Goal: Check status: Check status

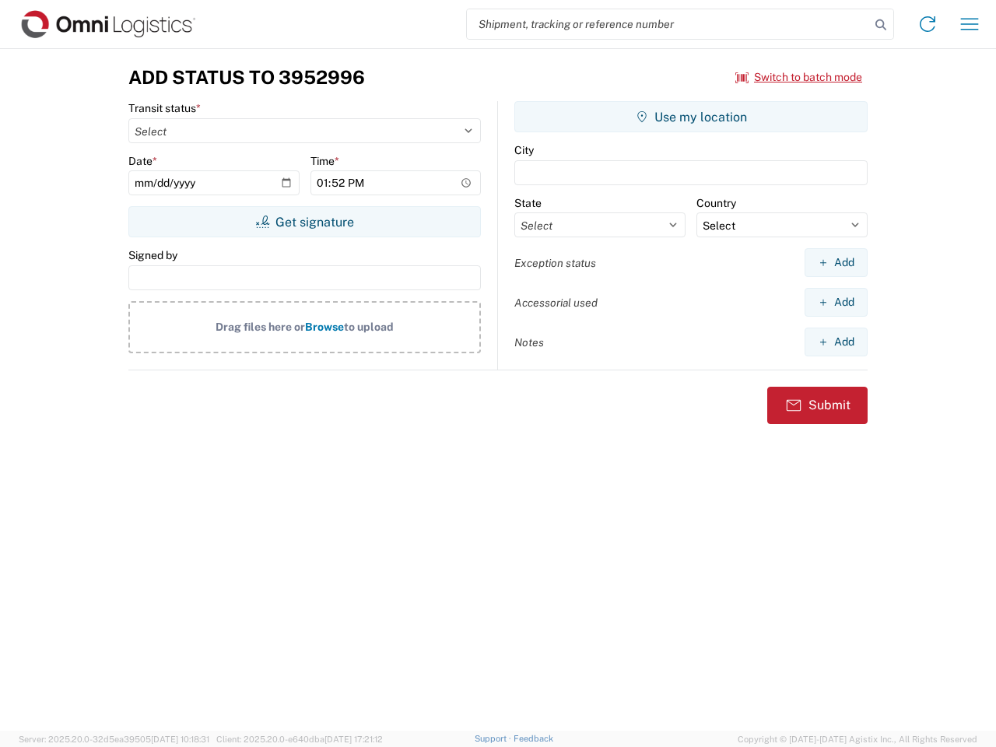
click at [669, 24] on input "search" at bounding box center [668, 24] width 403 height 30
click at [881, 25] on icon at bounding box center [881, 25] width 22 height 22
click at [928, 24] on icon at bounding box center [927, 24] width 25 height 25
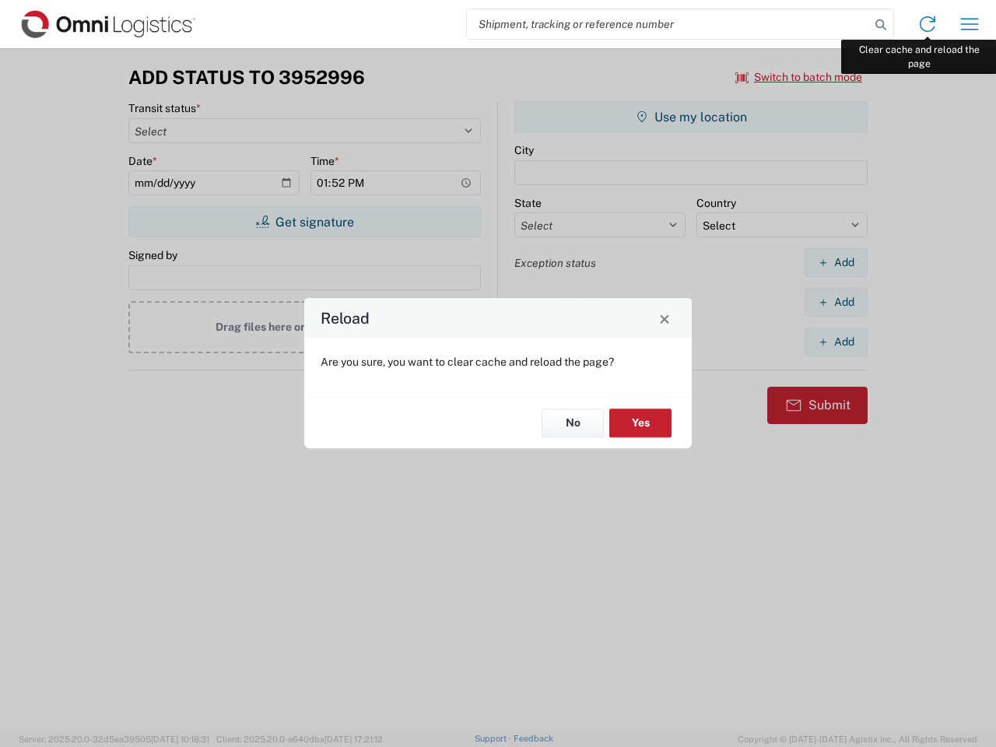
click at [970, 24] on div "Reload Are you sure, you want to clear cache and reload the page? No Yes" at bounding box center [498, 373] width 996 height 747
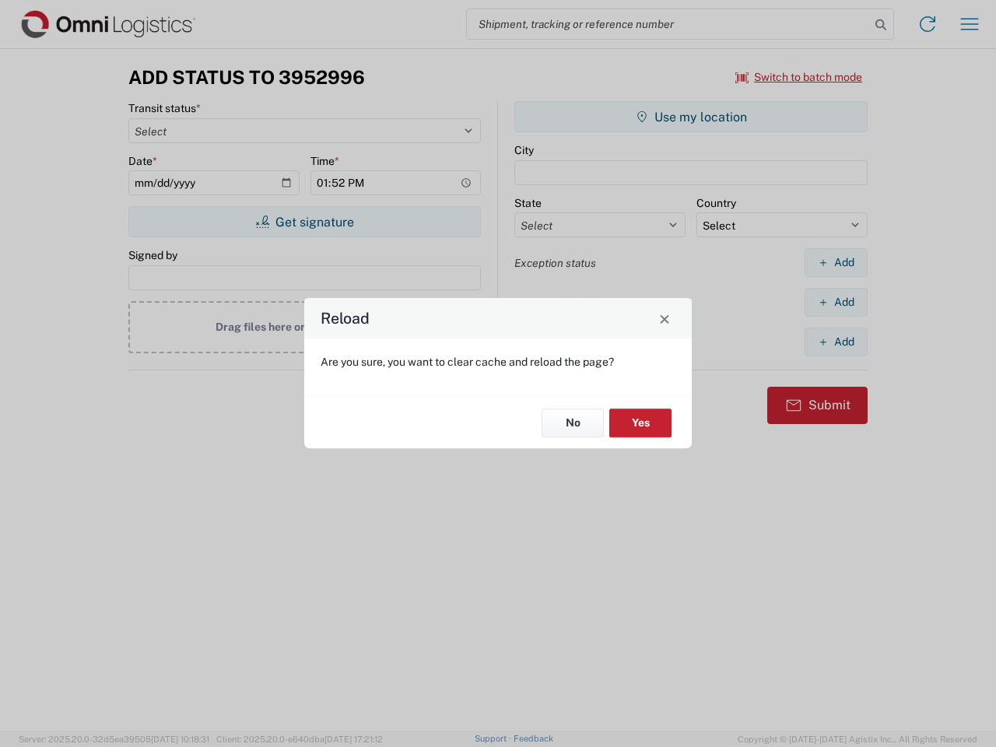
click at [799, 77] on div "Reload Are you sure, you want to clear cache and reload the page? No Yes" at bounding box center [498, 373] width 996 height 747
click at [304, 222] on div "Reload Are you sure, you want to clear cache and reload the page? No Yes" at bounding box center [498, 373] width 996 height 747
click at [691, 117] on div "Reload Are you sure, you want to clear cache and reload the page? No Yes" at bounding box center [498, 373] width 996 height 747
click at [836, 262] on div "Reload Are you sure, you want to clear cache and reload the page? No Yes" at bounding box center [498, 373] width 996 height 747
click at [836, 302] on div "Reload Are you sure, you want to clear cache and reload the page? No Yes" at bounding box center [498, 373] width 996 height 747
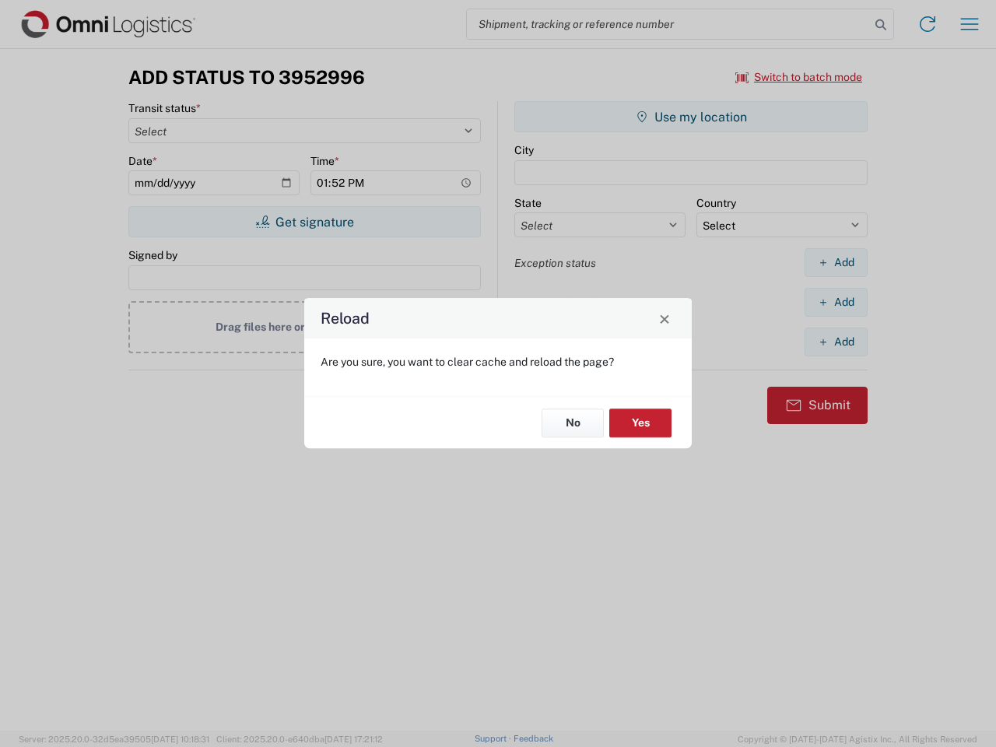
click at [836, 342] on div "Reload Are you sure, you want to clear cache and reload the page? No Yes" at bounding box center [498, 373] width 996 height 747
